Goal: Information Seeking & Learning: Find specific fact

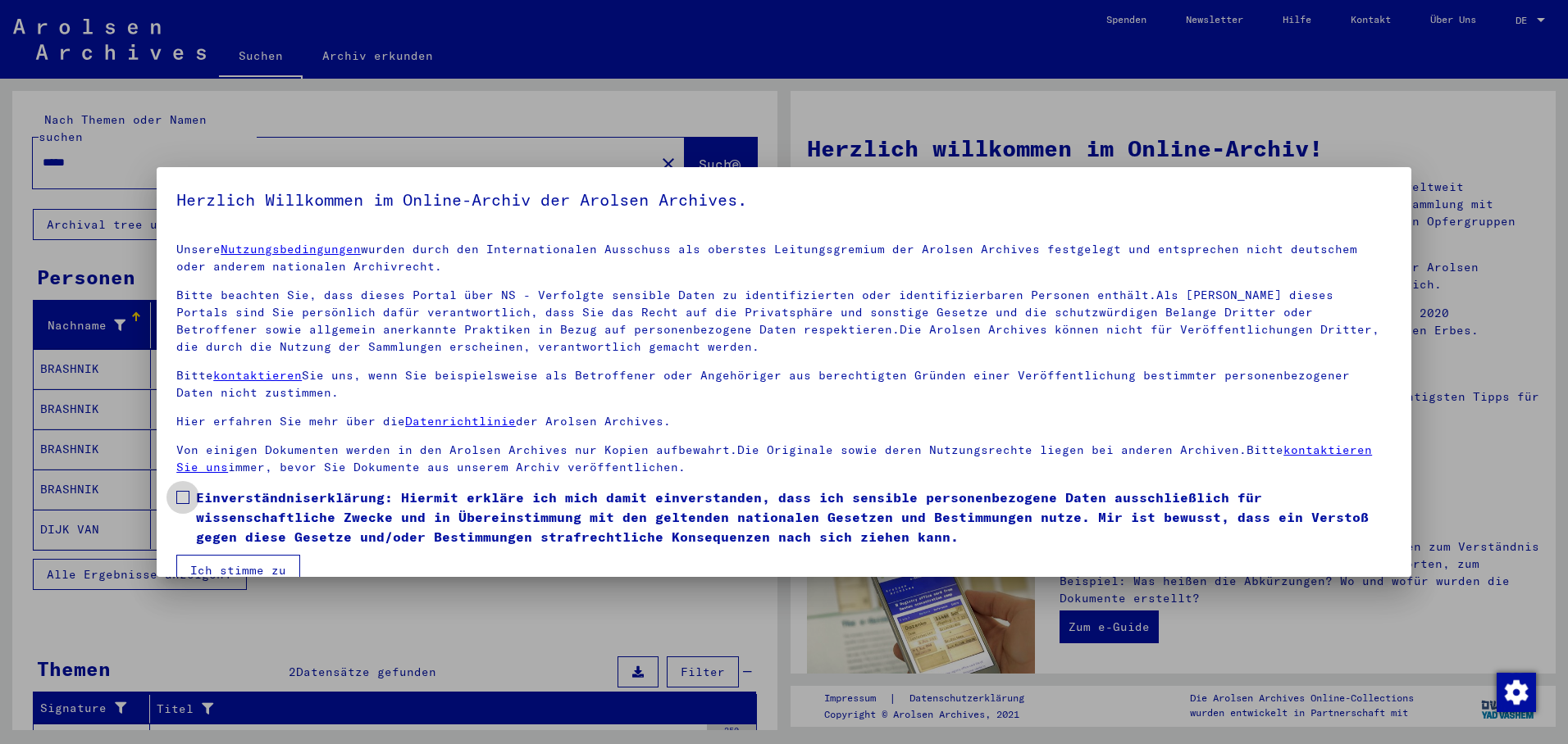
click at [185, 495] on span at bounding box center [182, 497] width 13 height 13
drag, startPoint x: 226, startPoint y: 564, endPoint x: 235, endPoint y: 546, distance: 20.1
click at [227, 564] on button "Ich stimme zu" at bounding box center [237, 570] width 124 height 31
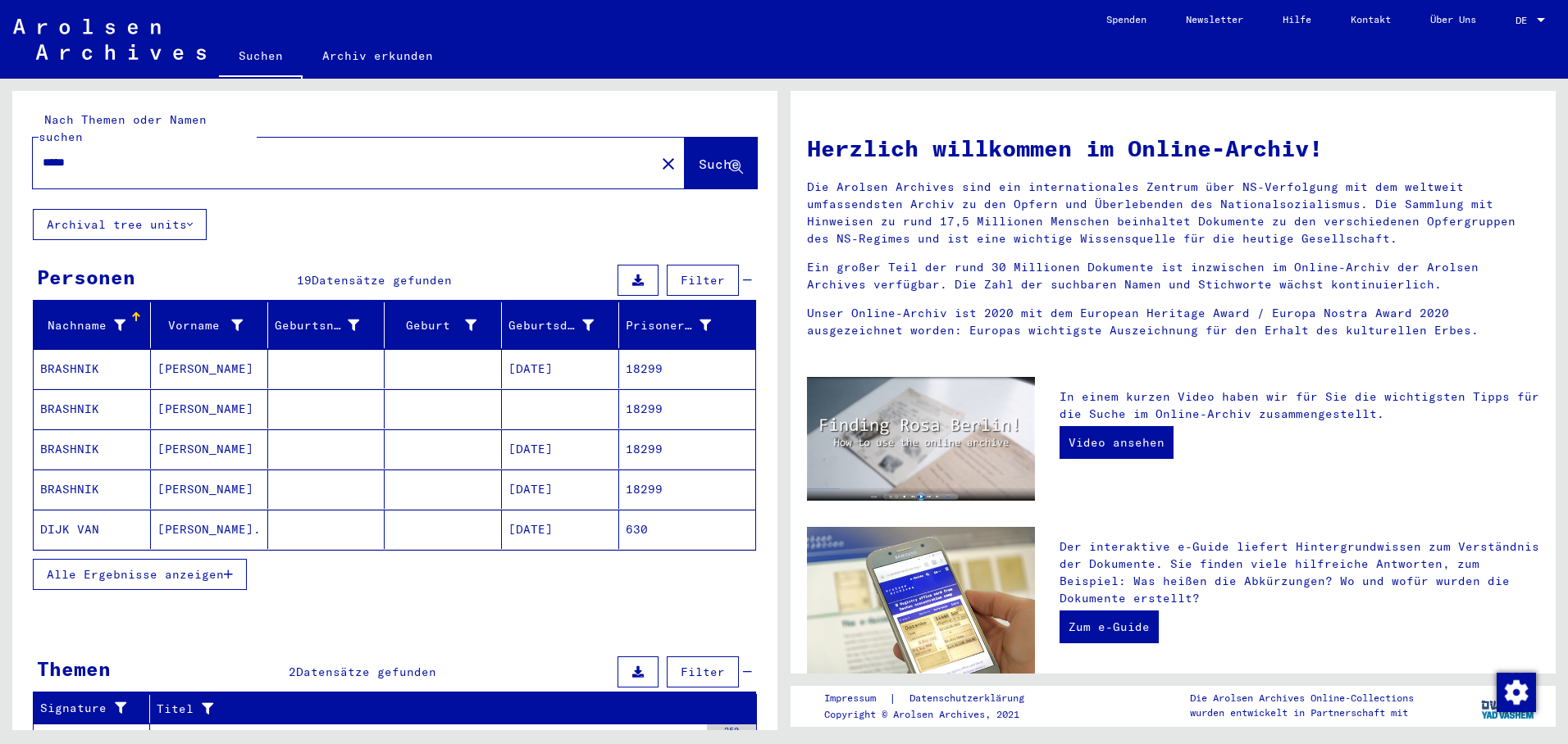
scroll to position [82, 0]
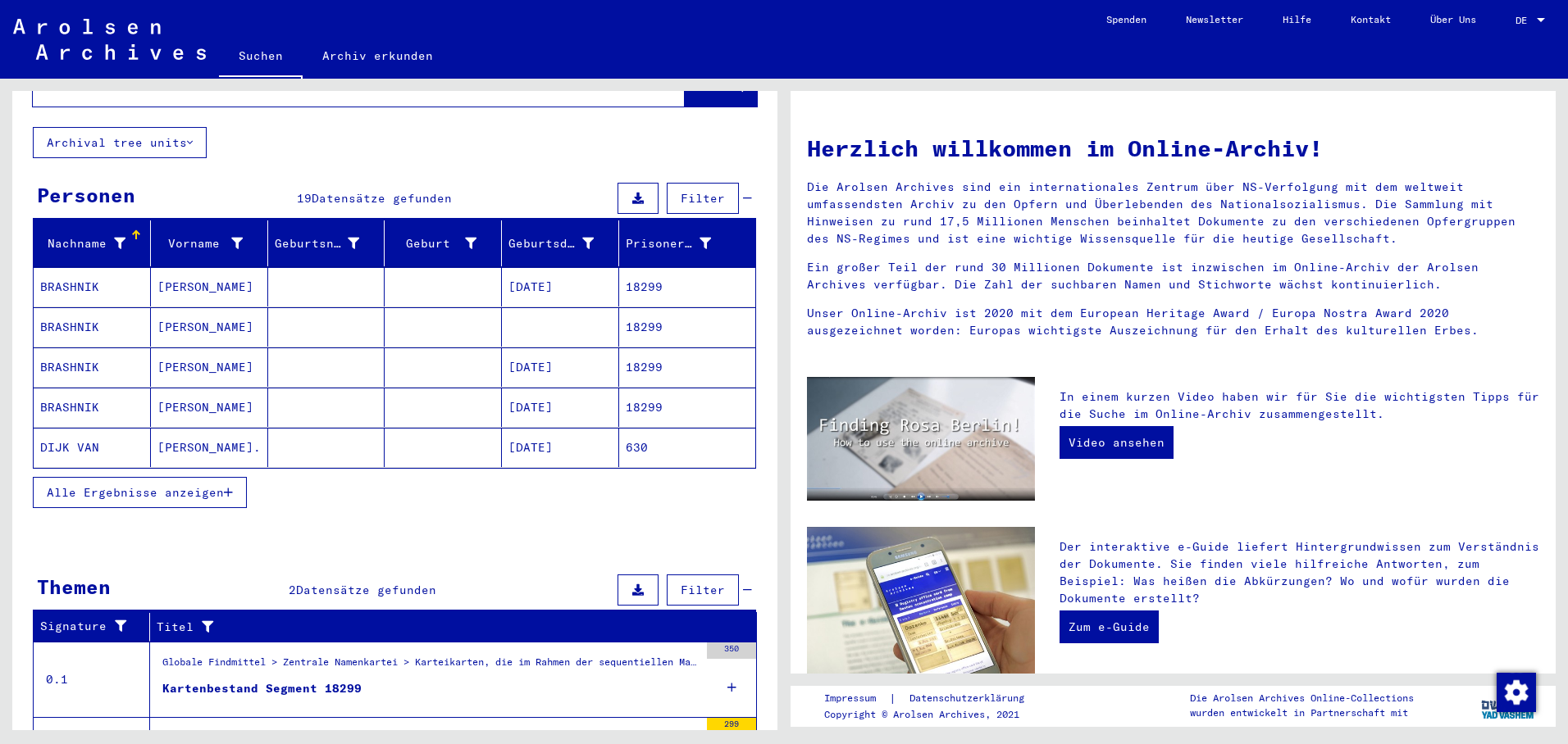
click at [224, 485] on span "Alle Ergebnisse anzeigen" at bounding box center [135, 492] width 177 height 15
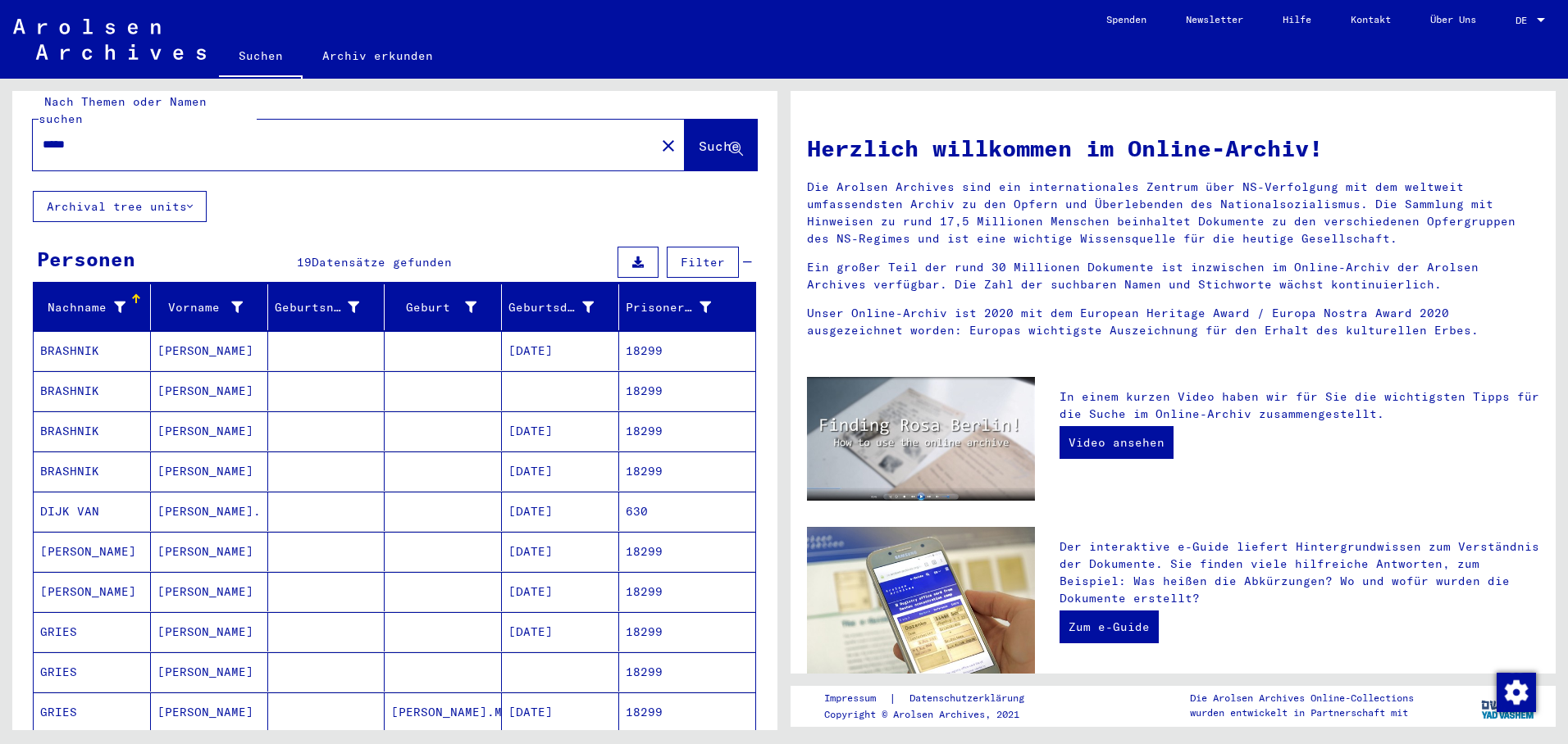
scroll to position [0, 0]
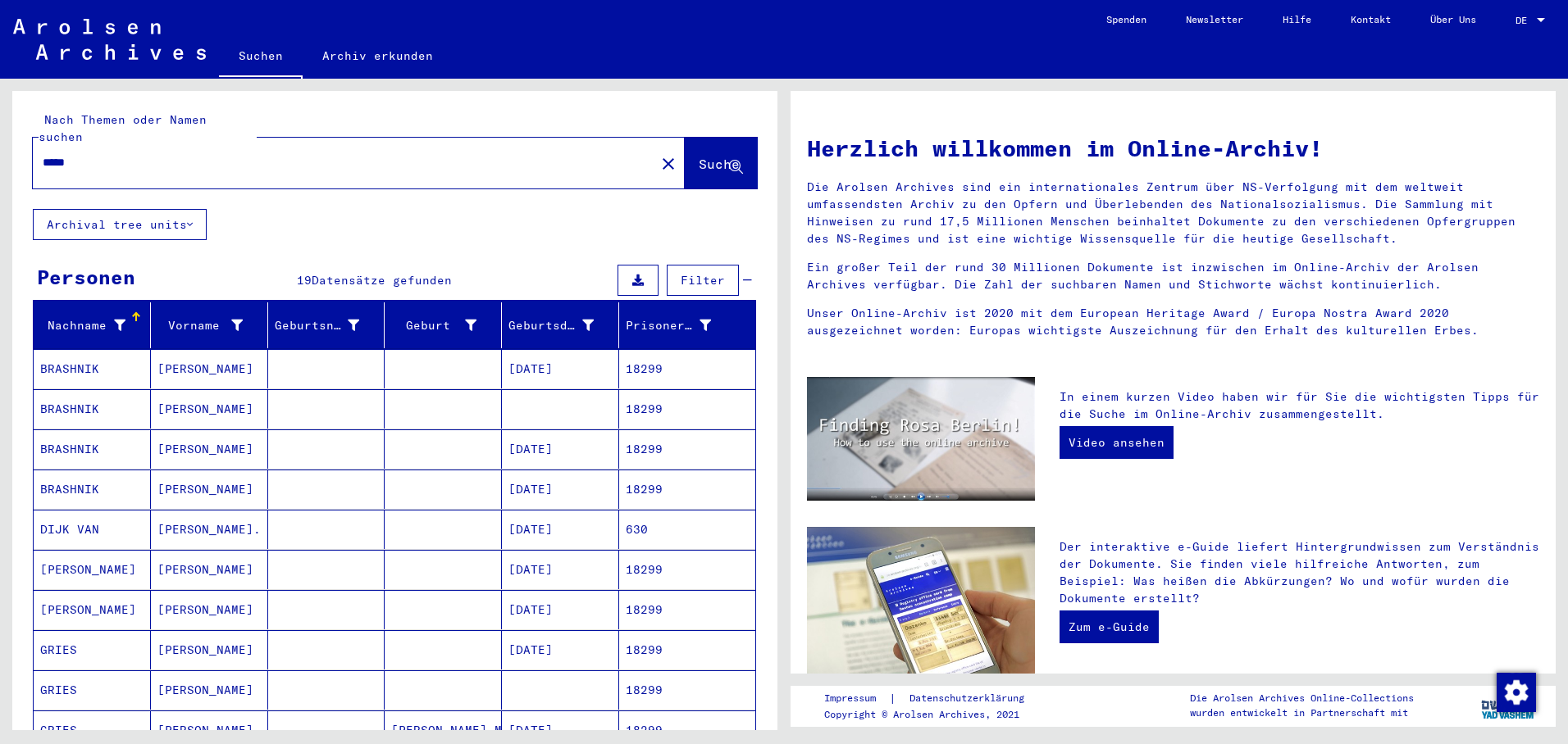
click at [237, 510] on mat-cell "[PERSON_NAME]." at bounding box center [210, 530] width 117 height 39
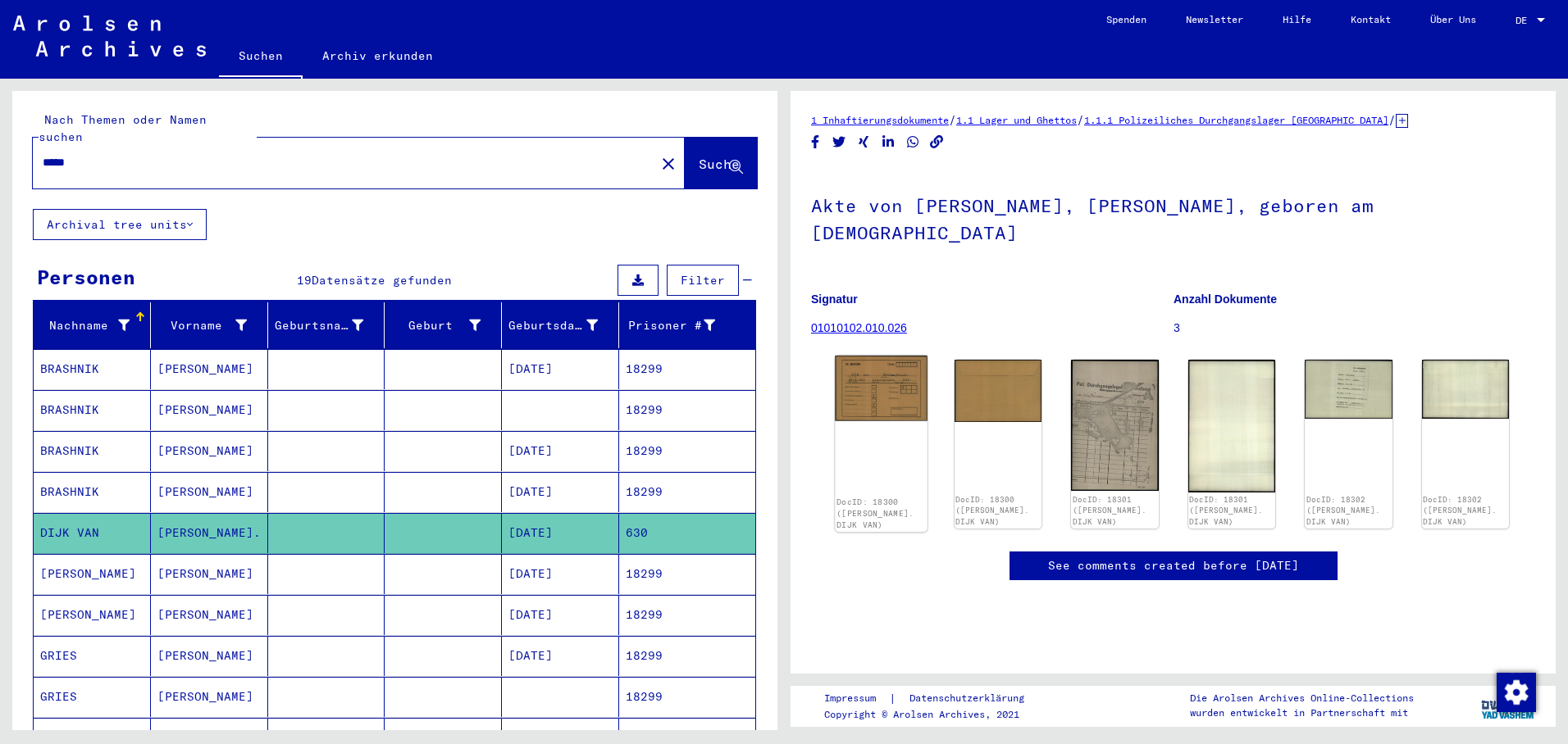
click at [880, 375] on img at bounding box center [880, 388] width 92 height 65
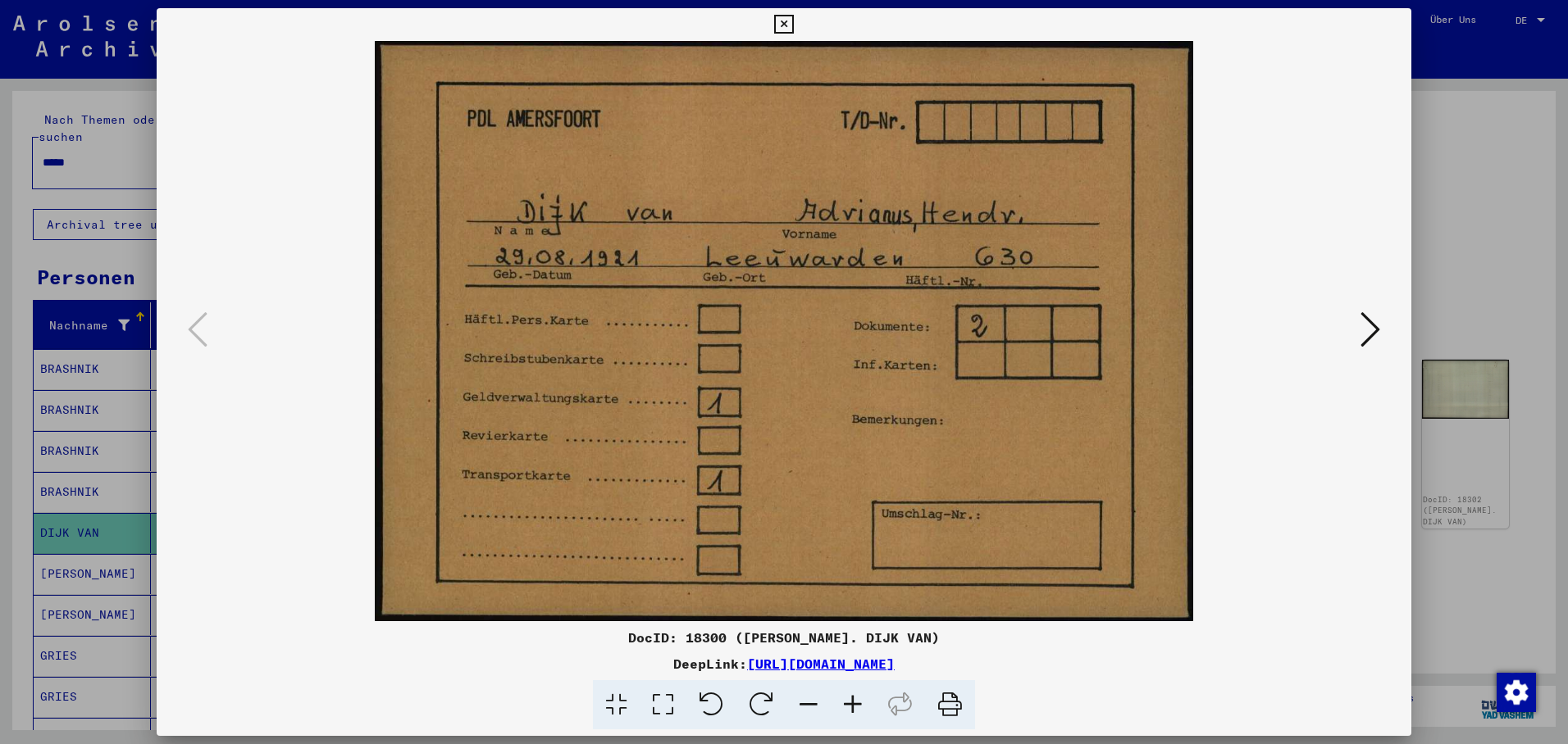
click at [1374, 325] on icon at bounding box center [1371, 330] width 20 height 39
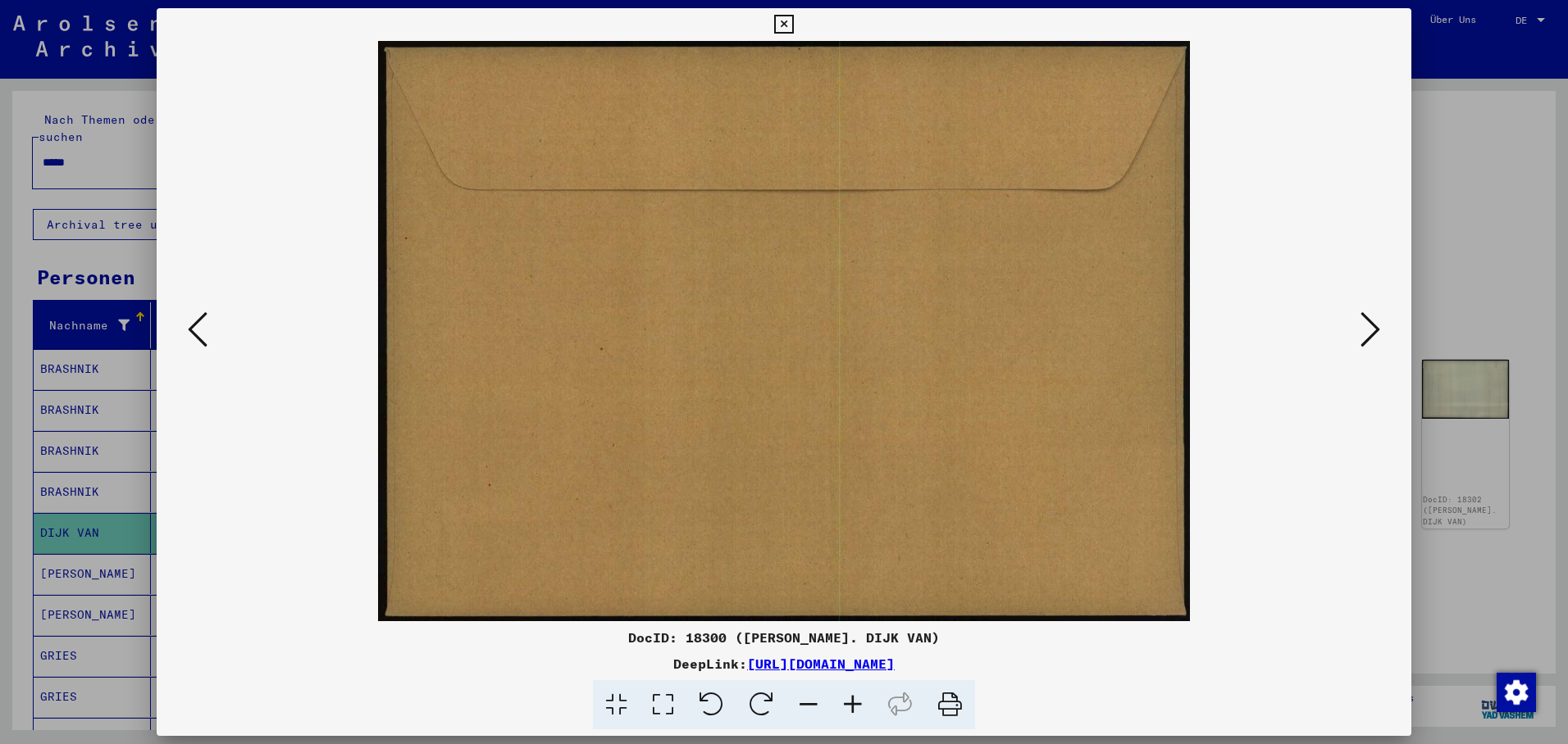
click at [1374, 325] on icon at bounding box center [1371, 330] width 20 height 39
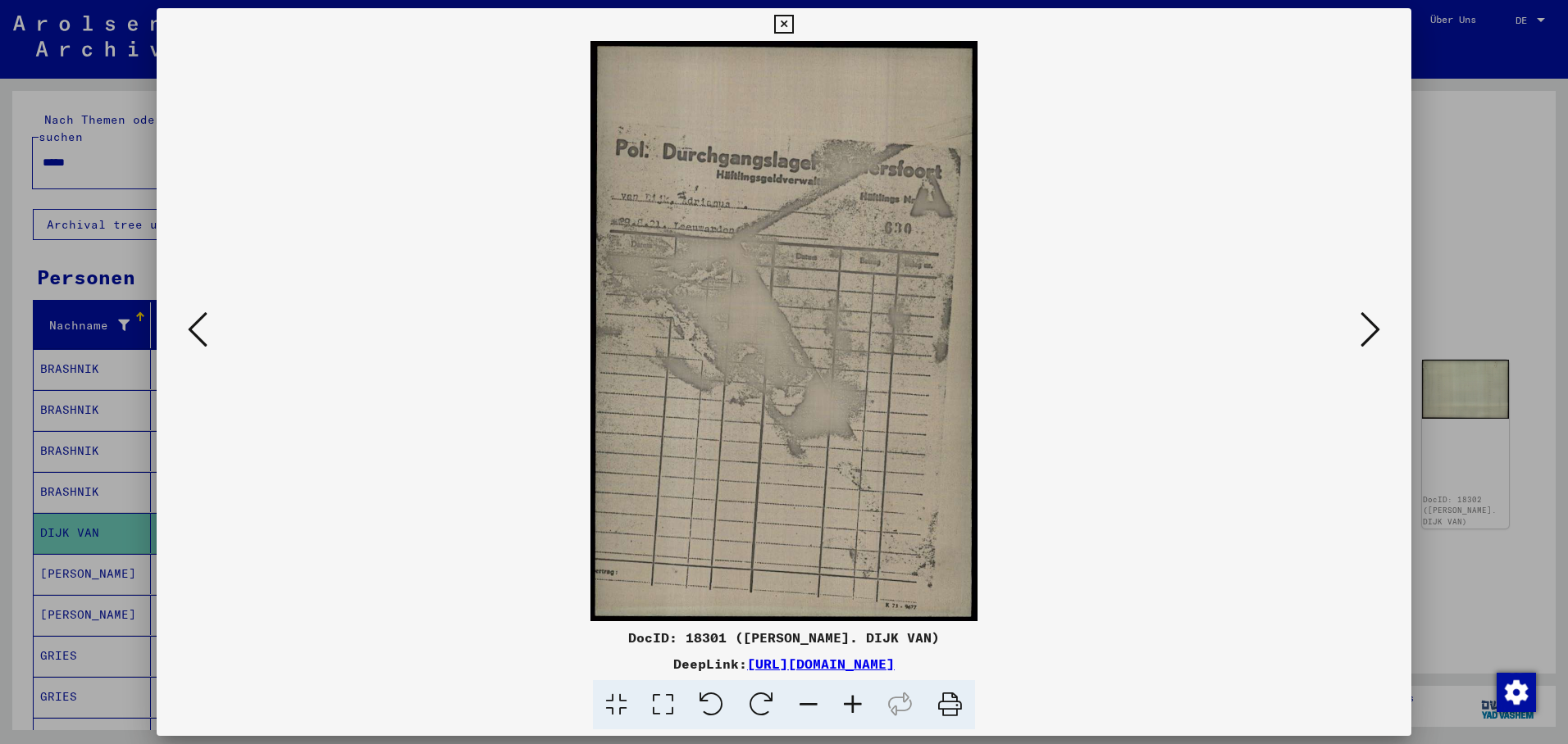
click at [1373, 311] on icon at bounding box center [1371, 330] width 20 height 39
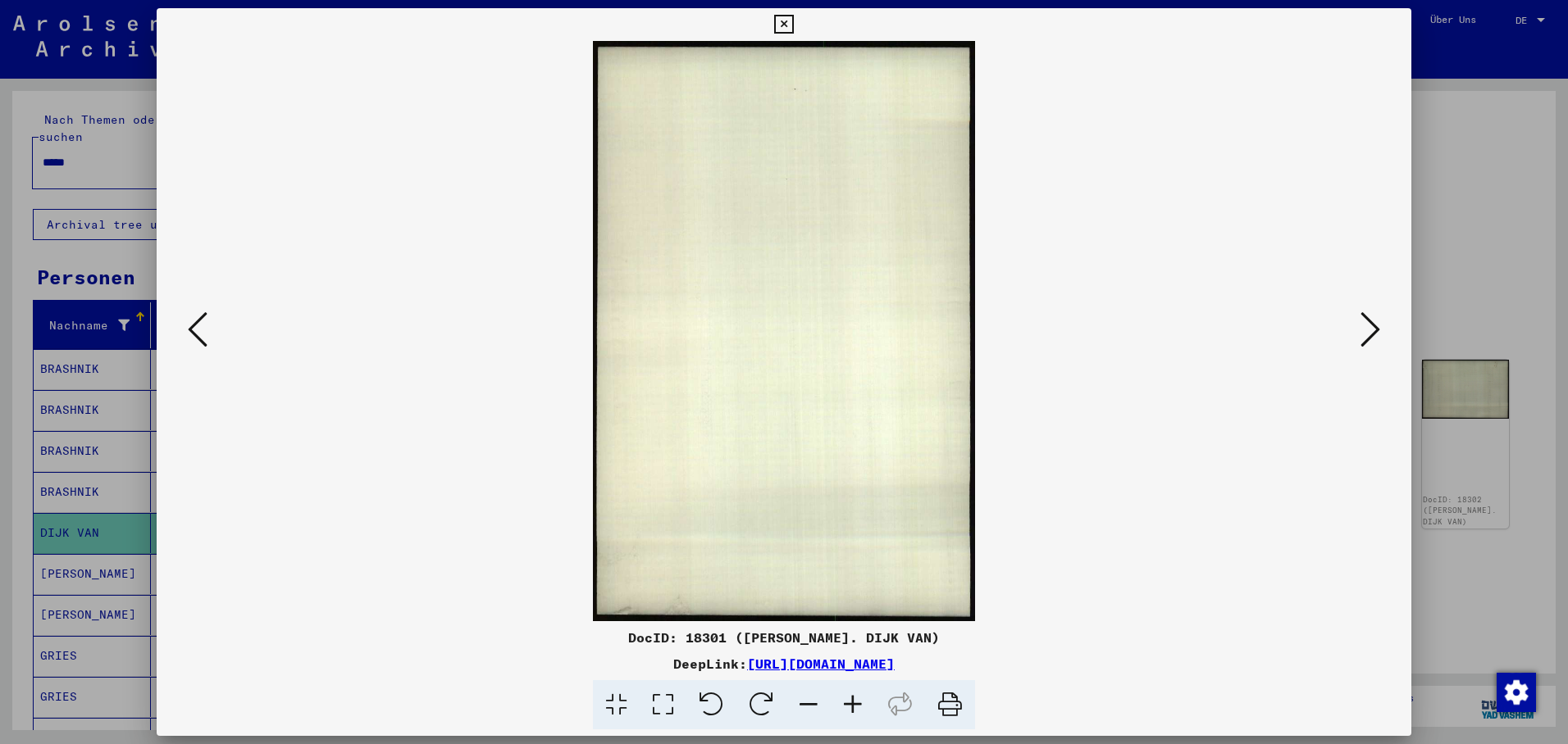
click at [1373, 311] on icon at bounding box center [1371, 330] width 20 height 39
